Goal: Navigation & Orientation: Go to known website

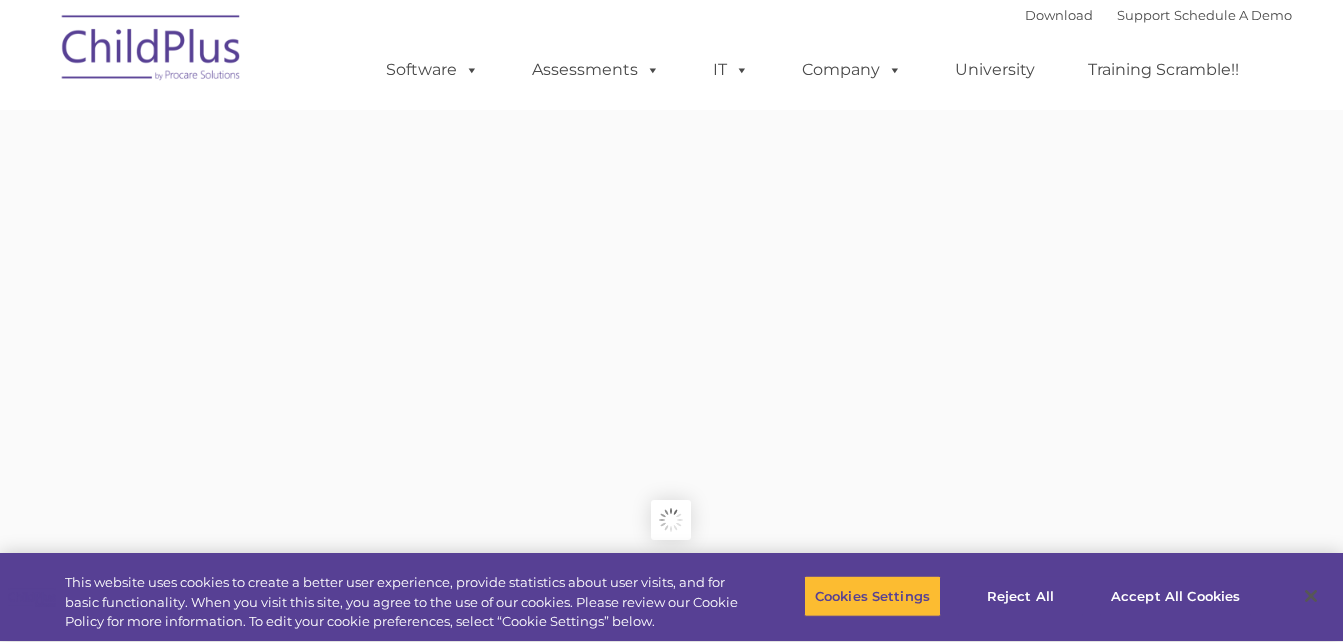
type input ""
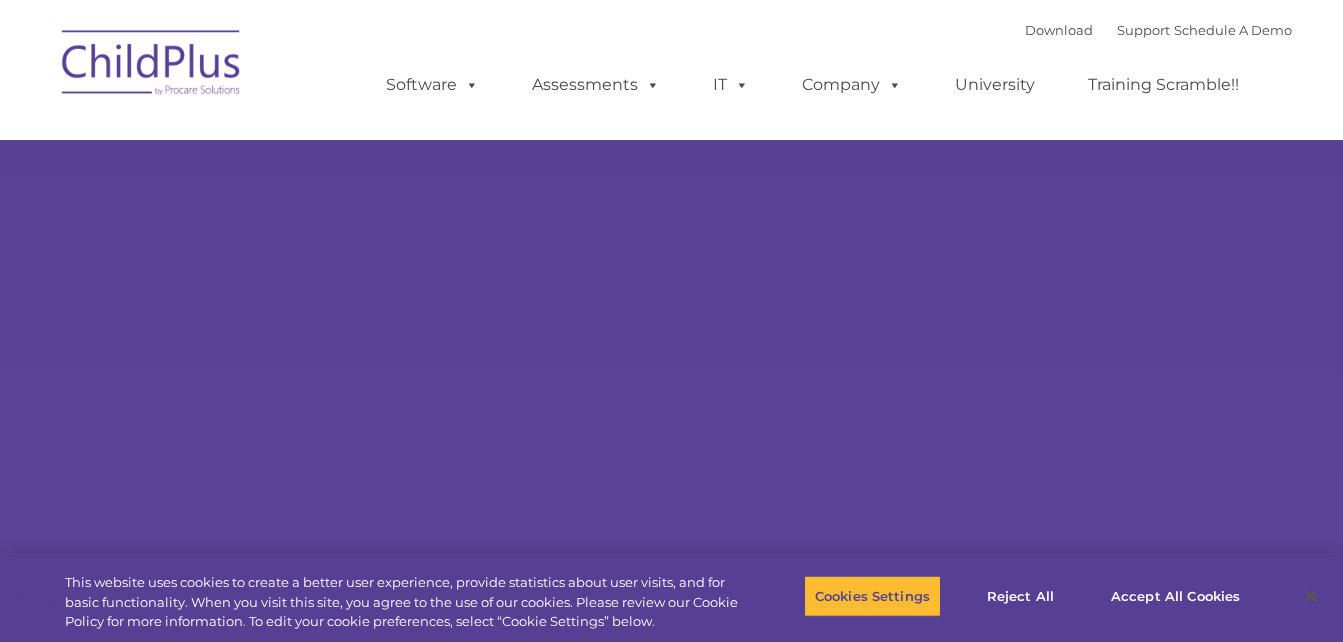
type input ""
select select "MEDIUM"
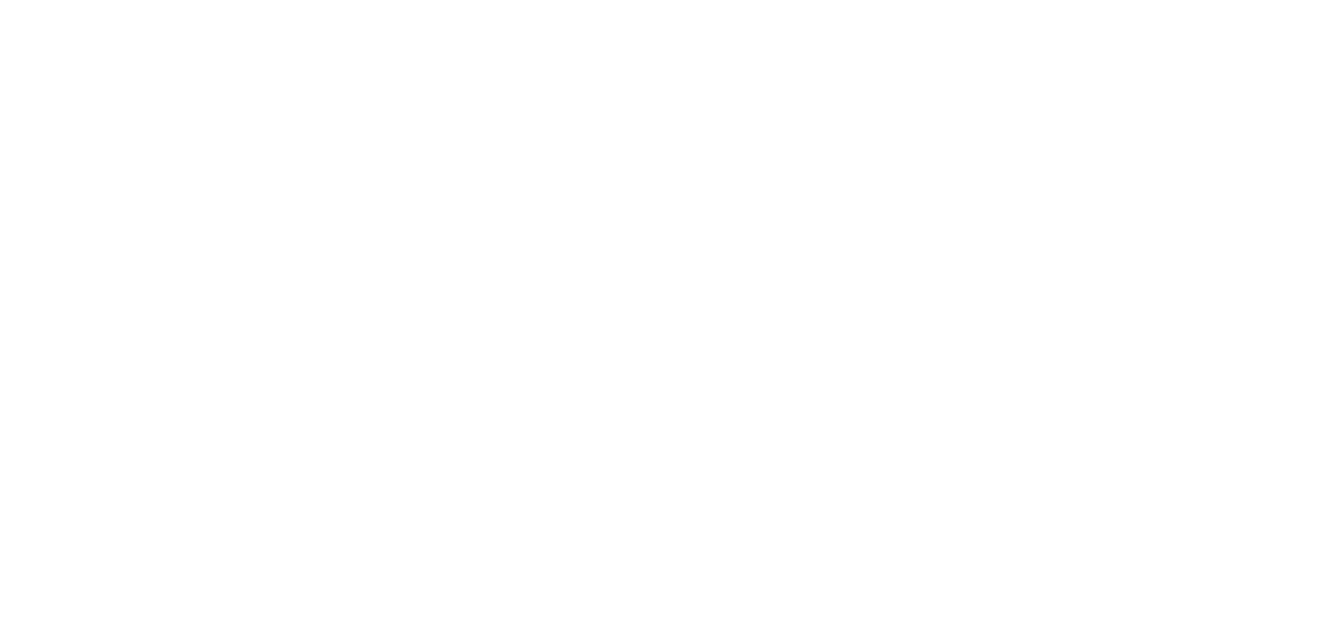
type input ""
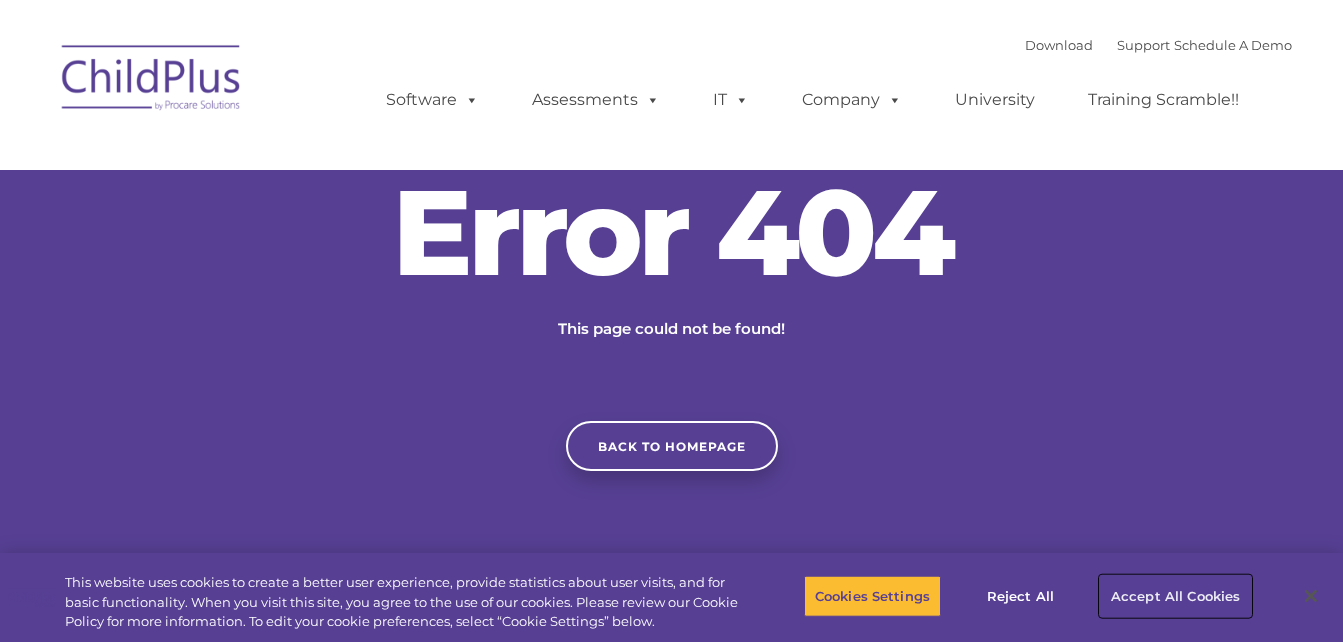
click at [1167, 586] on button "Accept All Cookies" at bounding box center [1175, 596] width 151 height 42
